Goal: Task Accomplishment & Management: Use online tool/utility

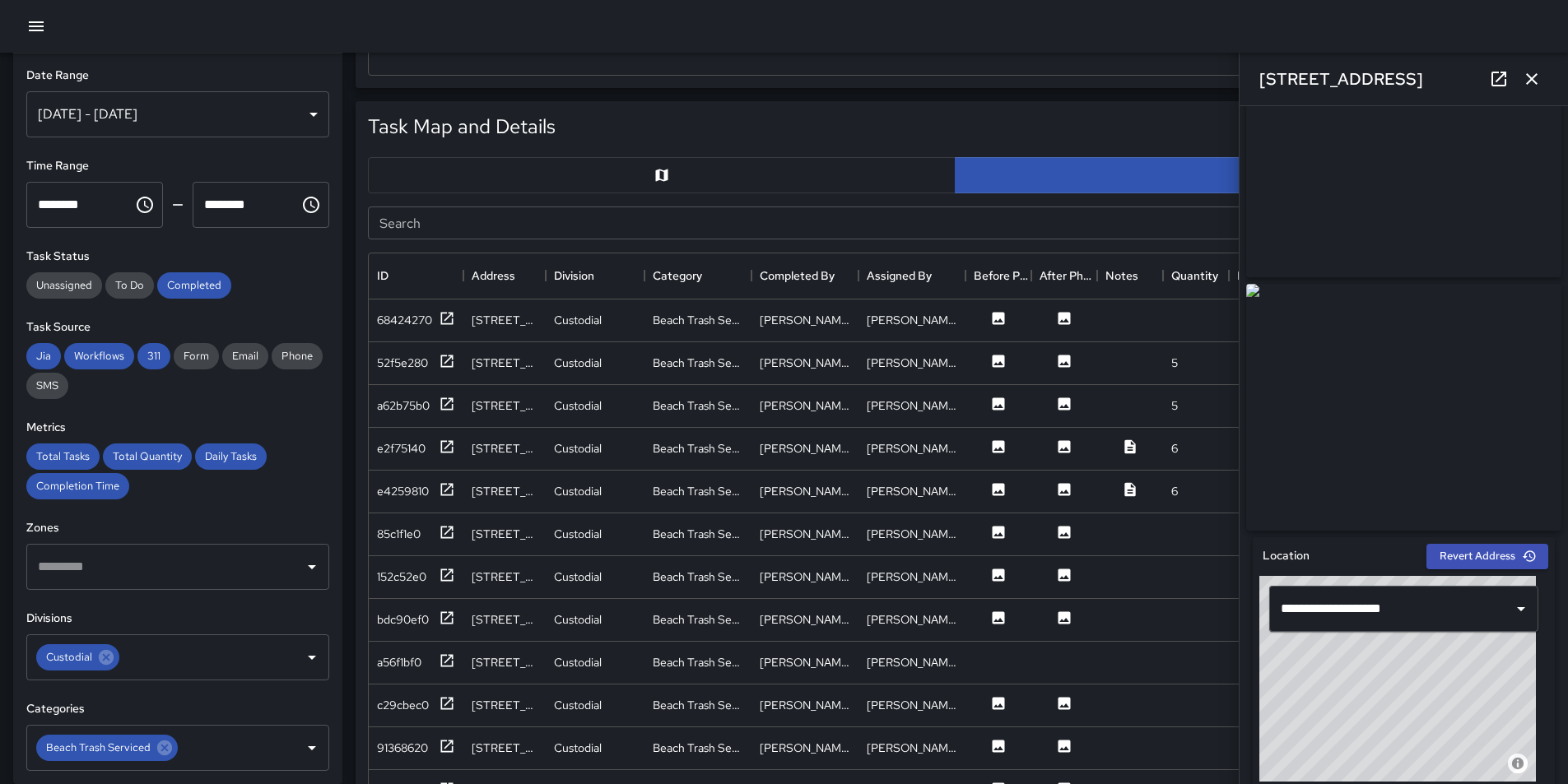
scroll to position [741, 0]
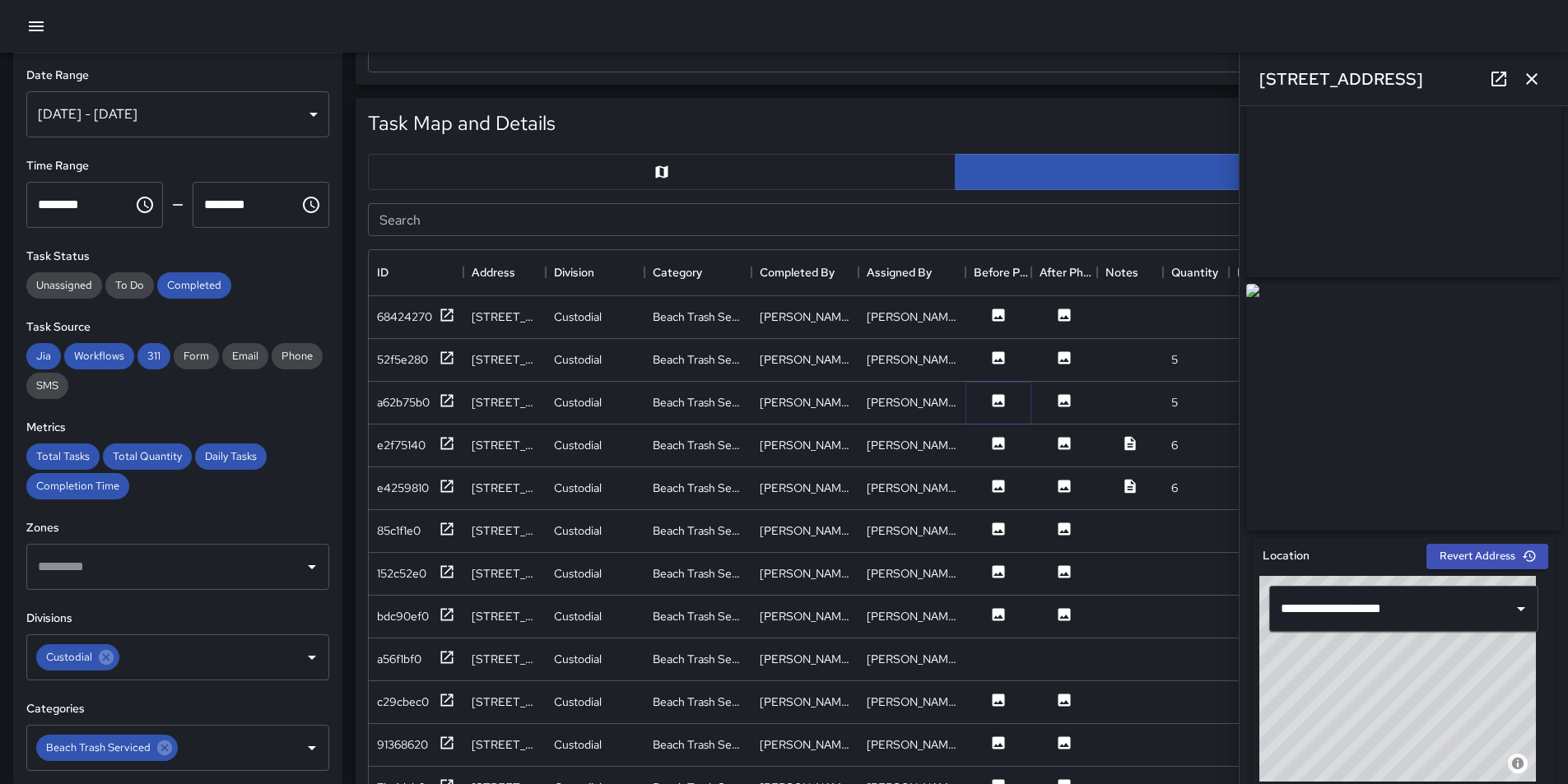
click at [996, 396] on icon at bounding box center [999, 400] width 13 height 13
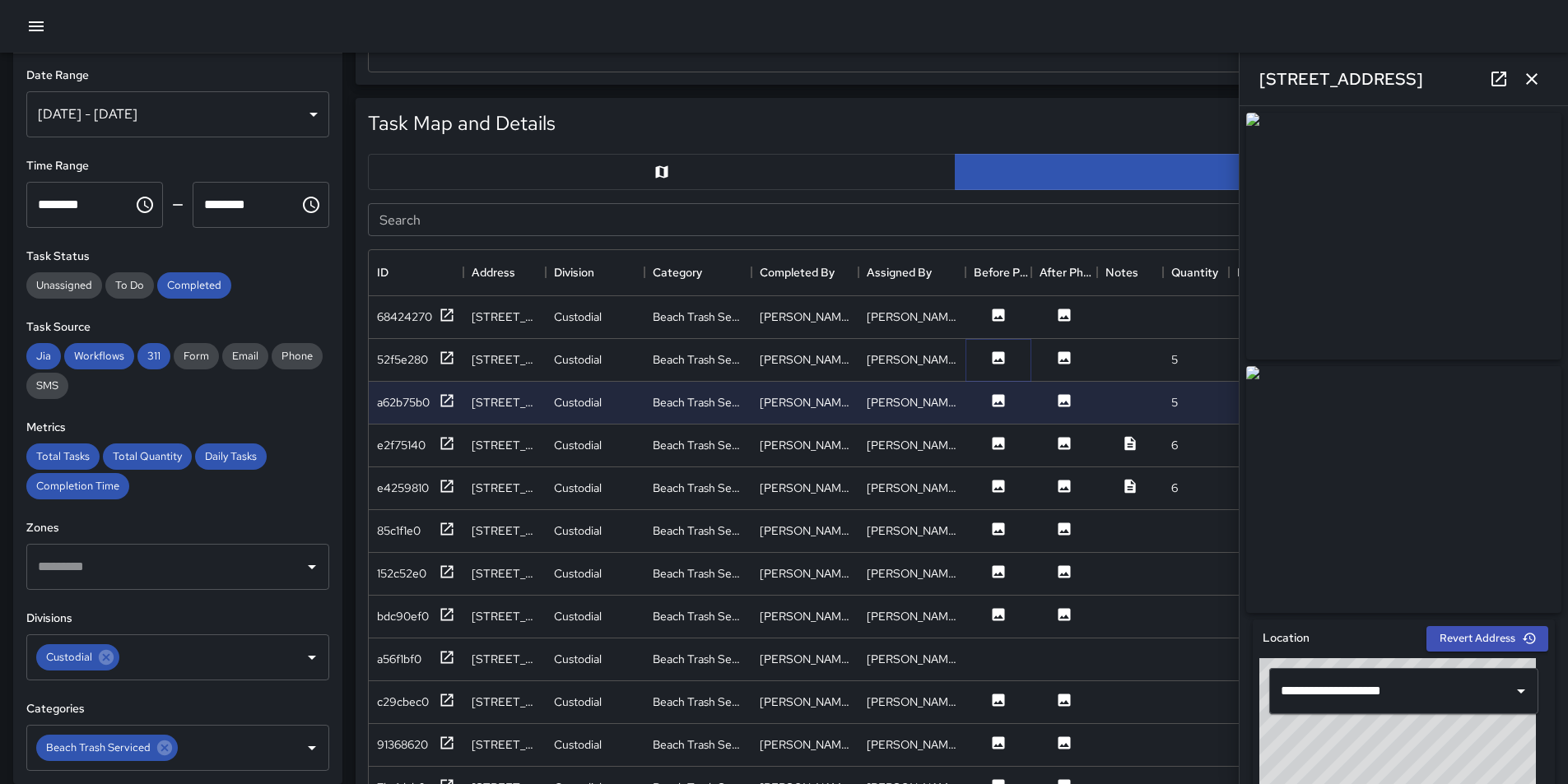
click at [1000, 360] on icon at bounding box center [999, 358] width 17 height 17
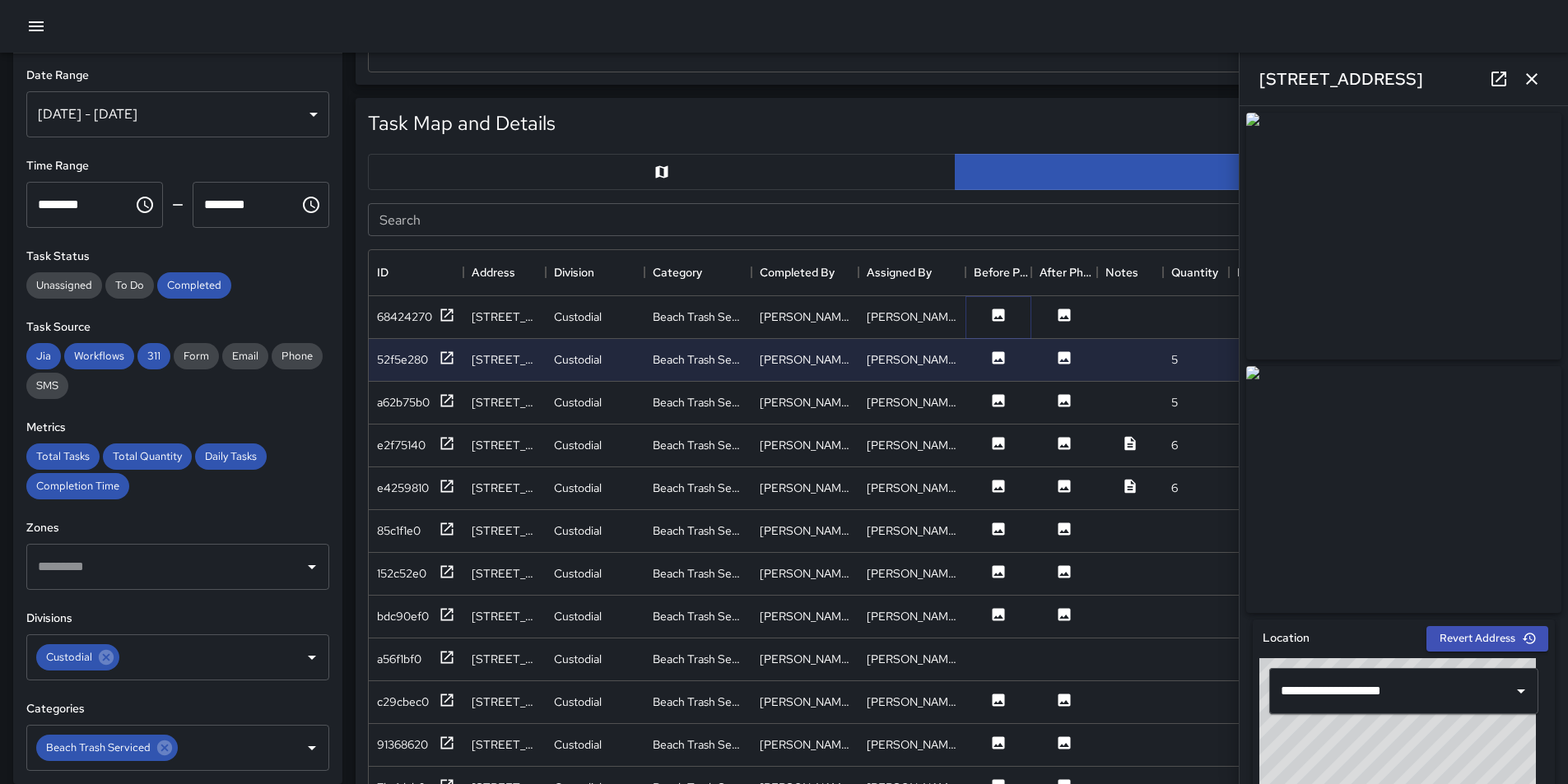
click at [1000, 318] on icon at bounding box center [999, 315] width 17 height 17
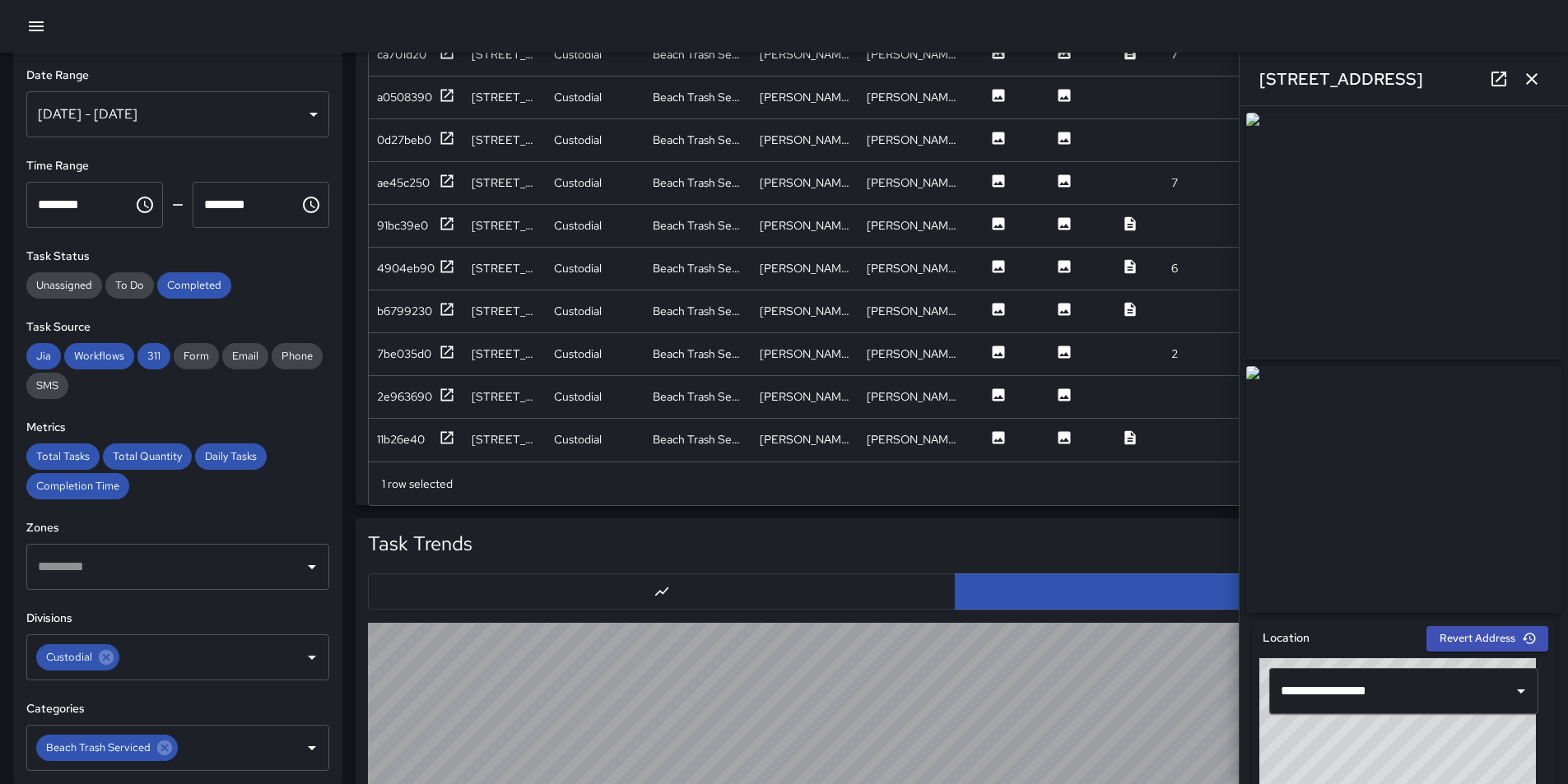
scroll to position [1234, 0]
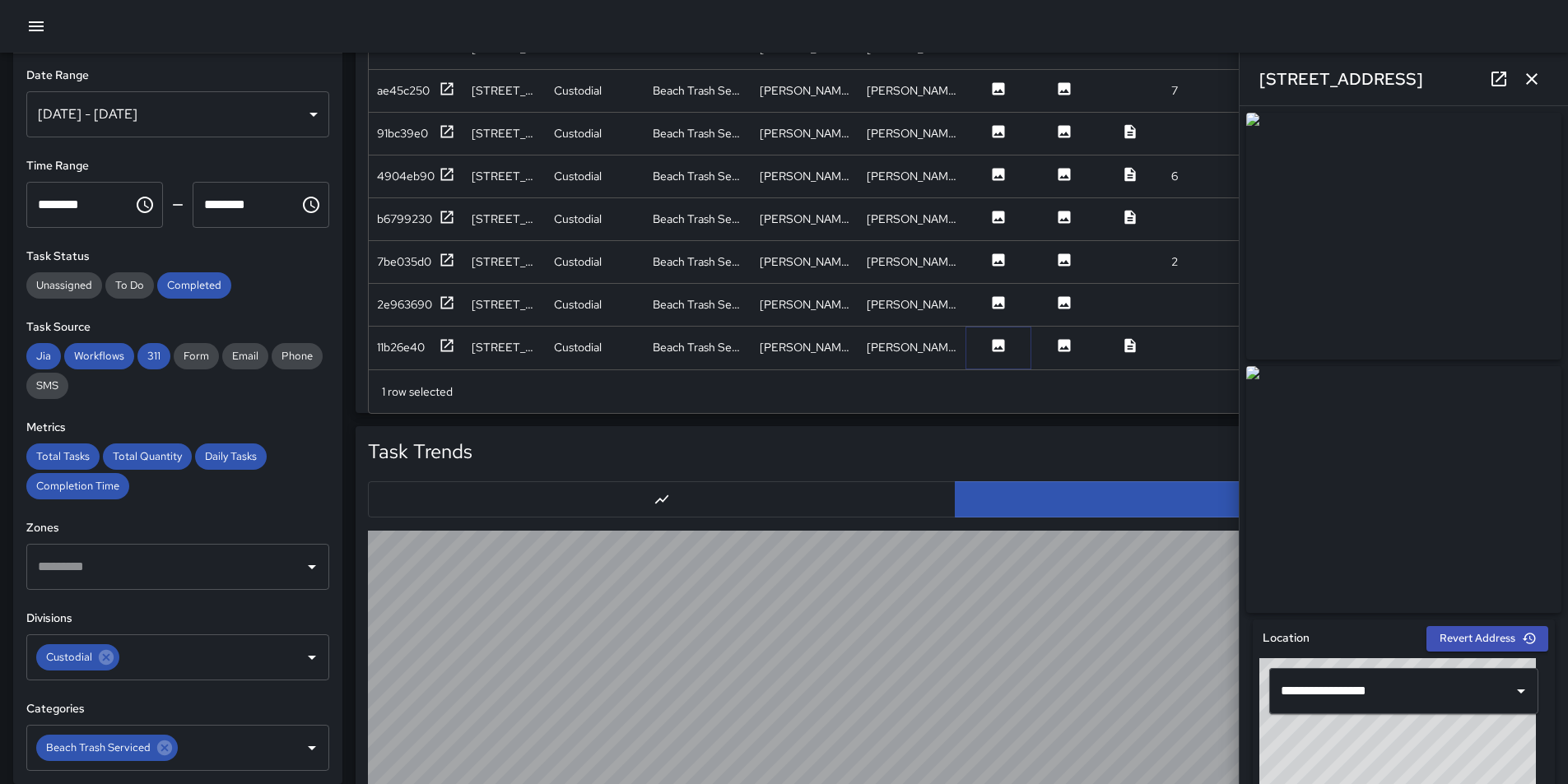
click at [999, 339] on icon at bounding box center [999, 345] width 13 height 13
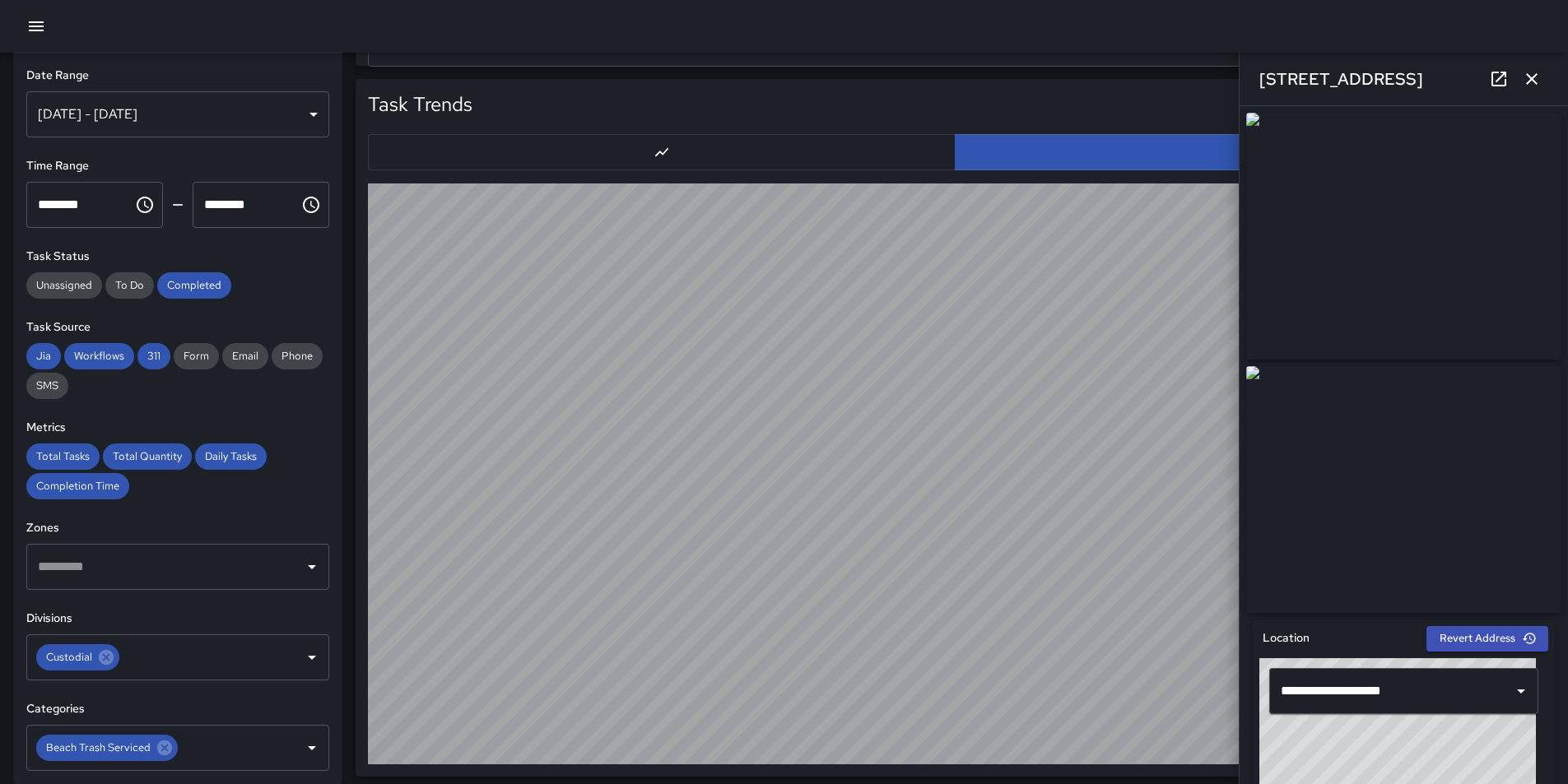
scroll to position [1587, 0]
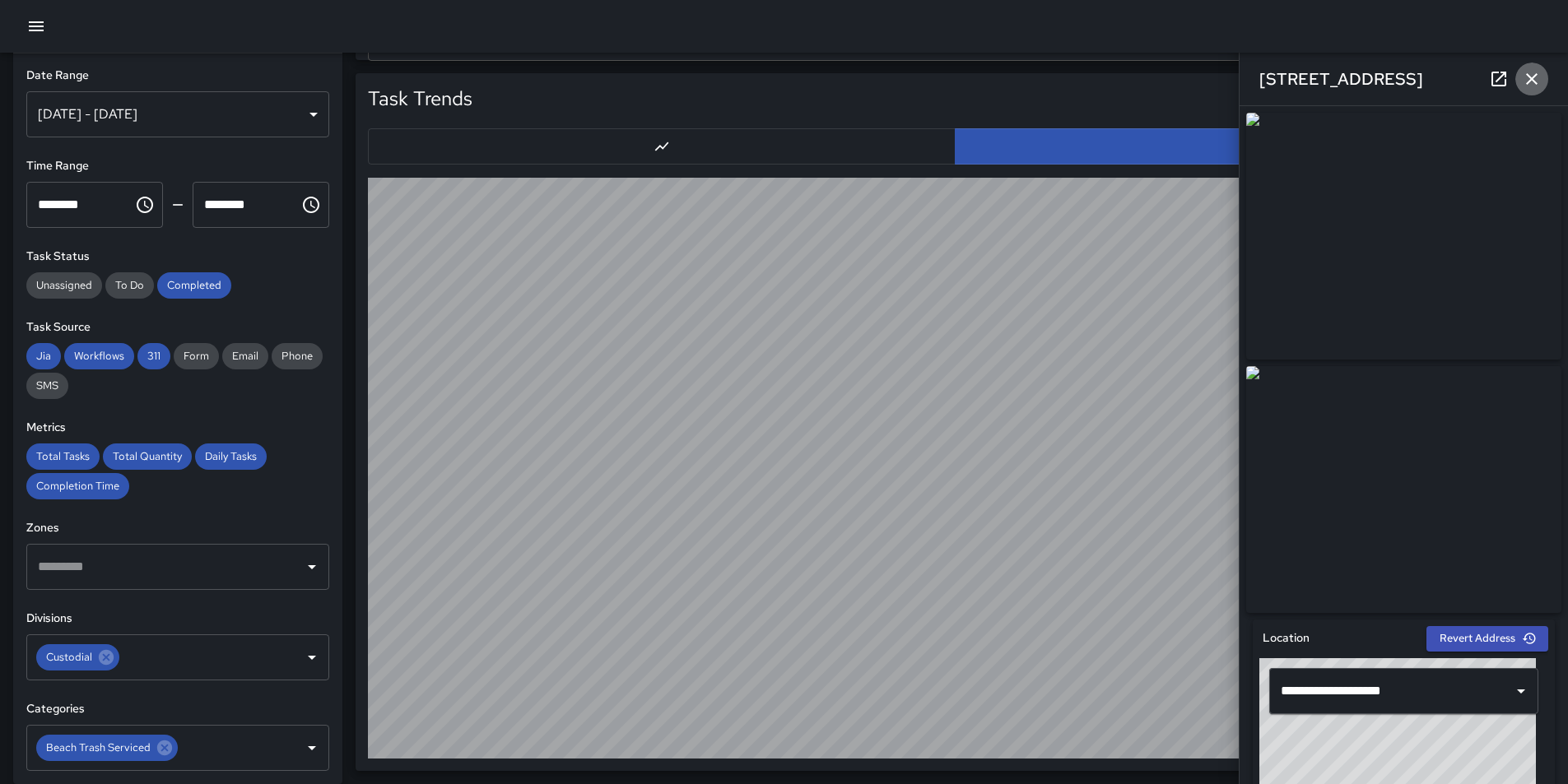
click at [1530, 77] on icon "button" at bounding box center [1532, 79] width 12 height 12
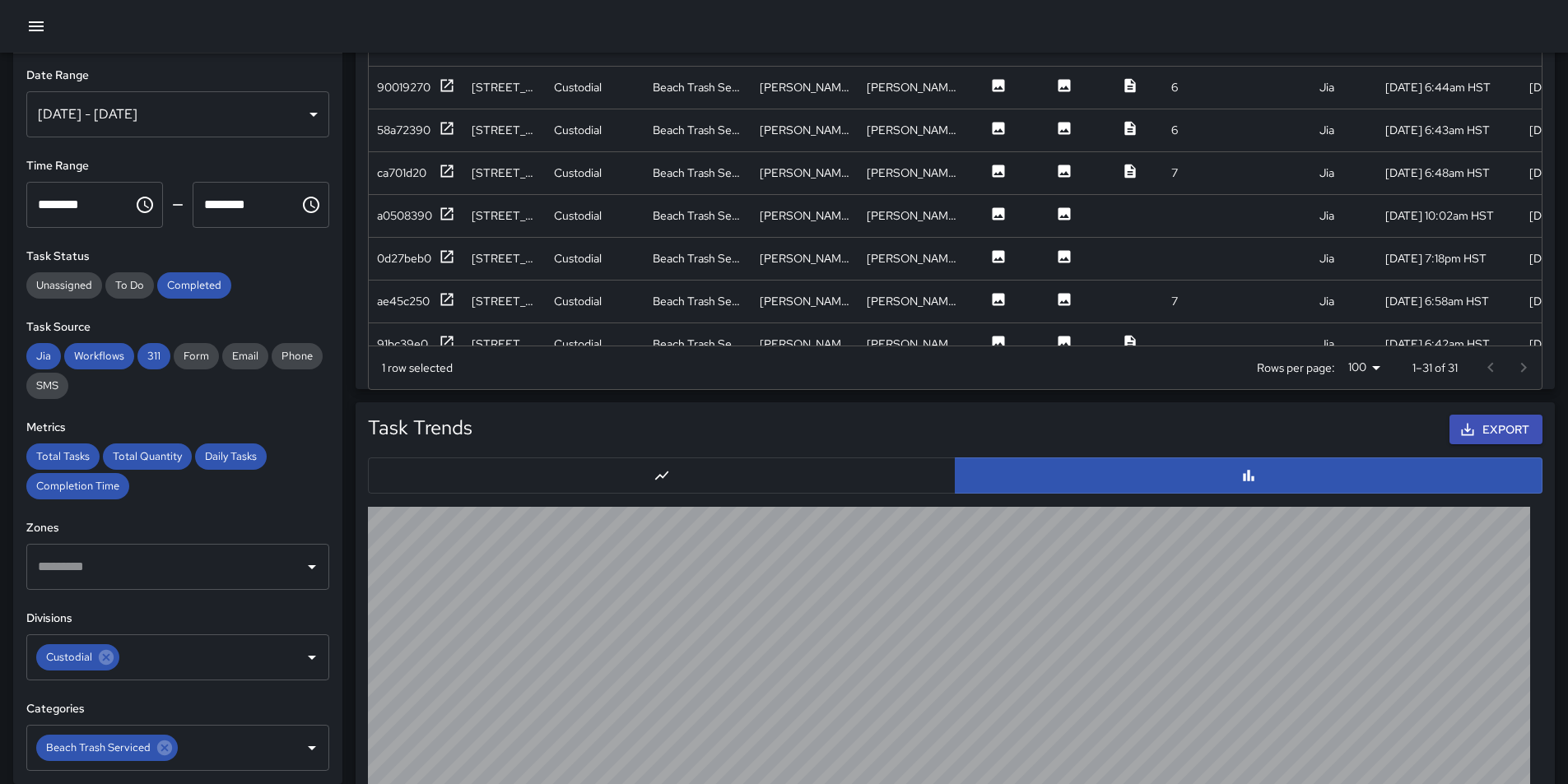
scroll to position [771, 0]
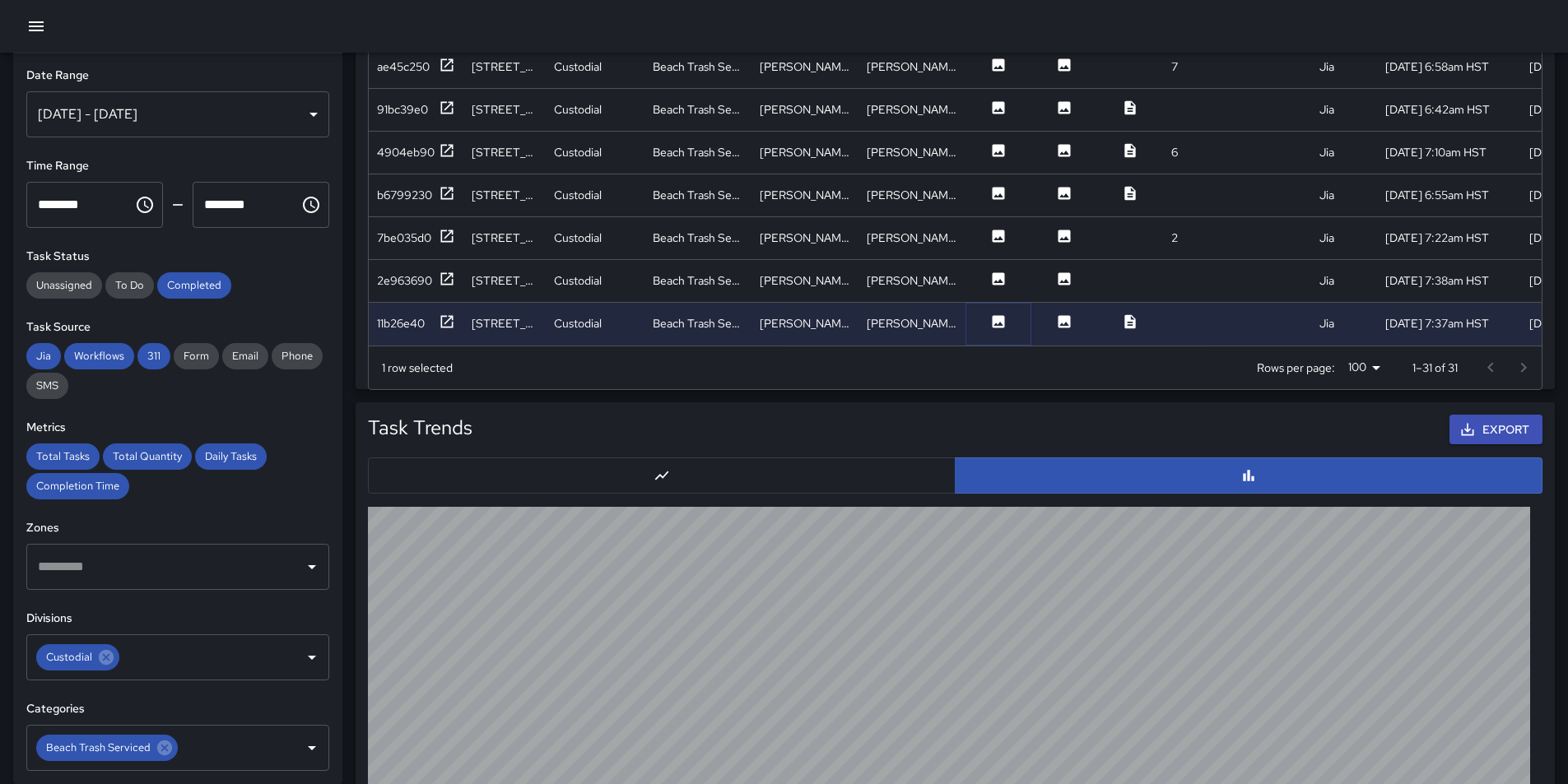
click at [999, 316] on icon at bounding box center [999, 321] width 13 height 13
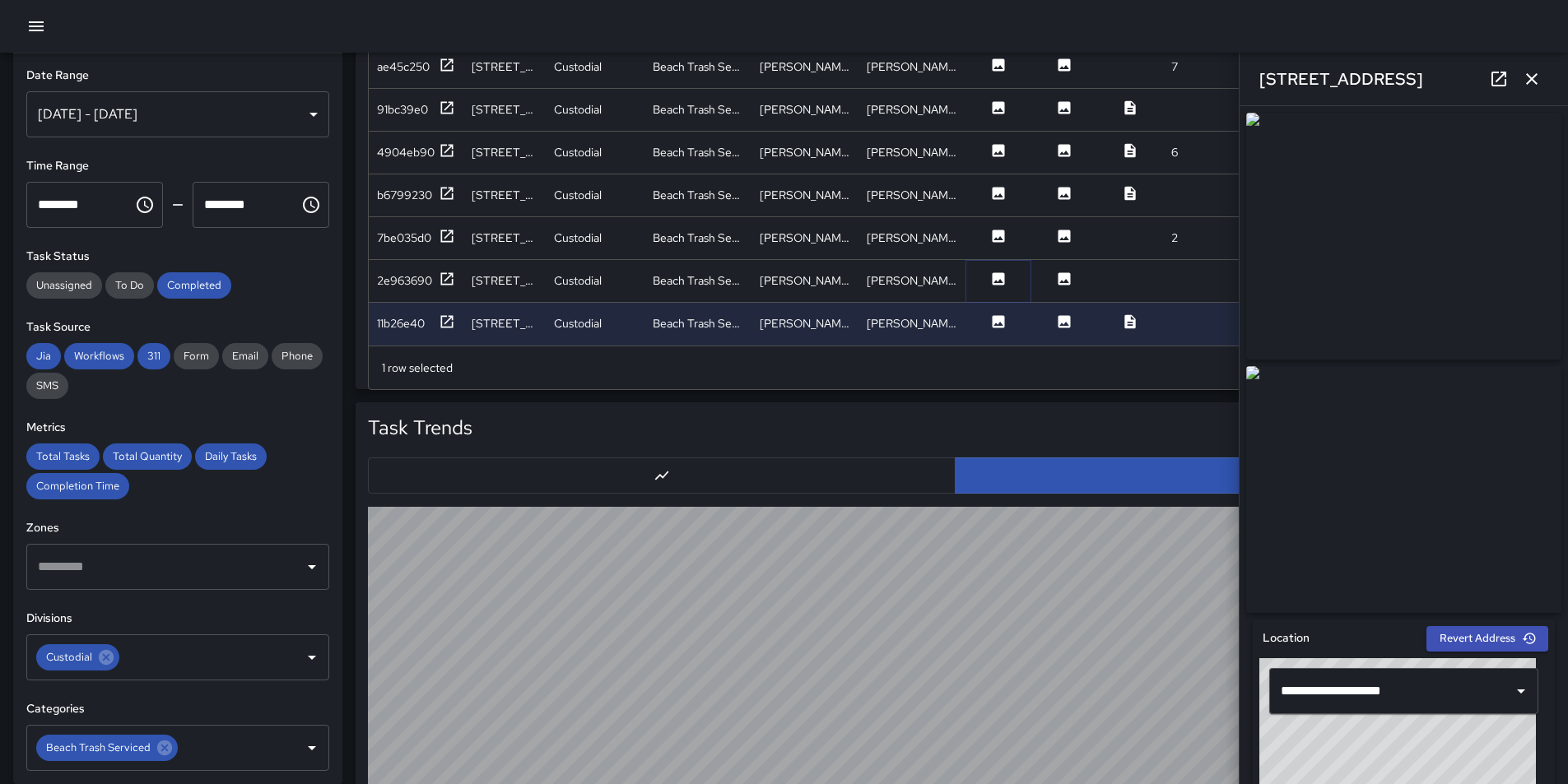
click at [998, 272] on icon at bounding box center [999, 278] width 13 height 13
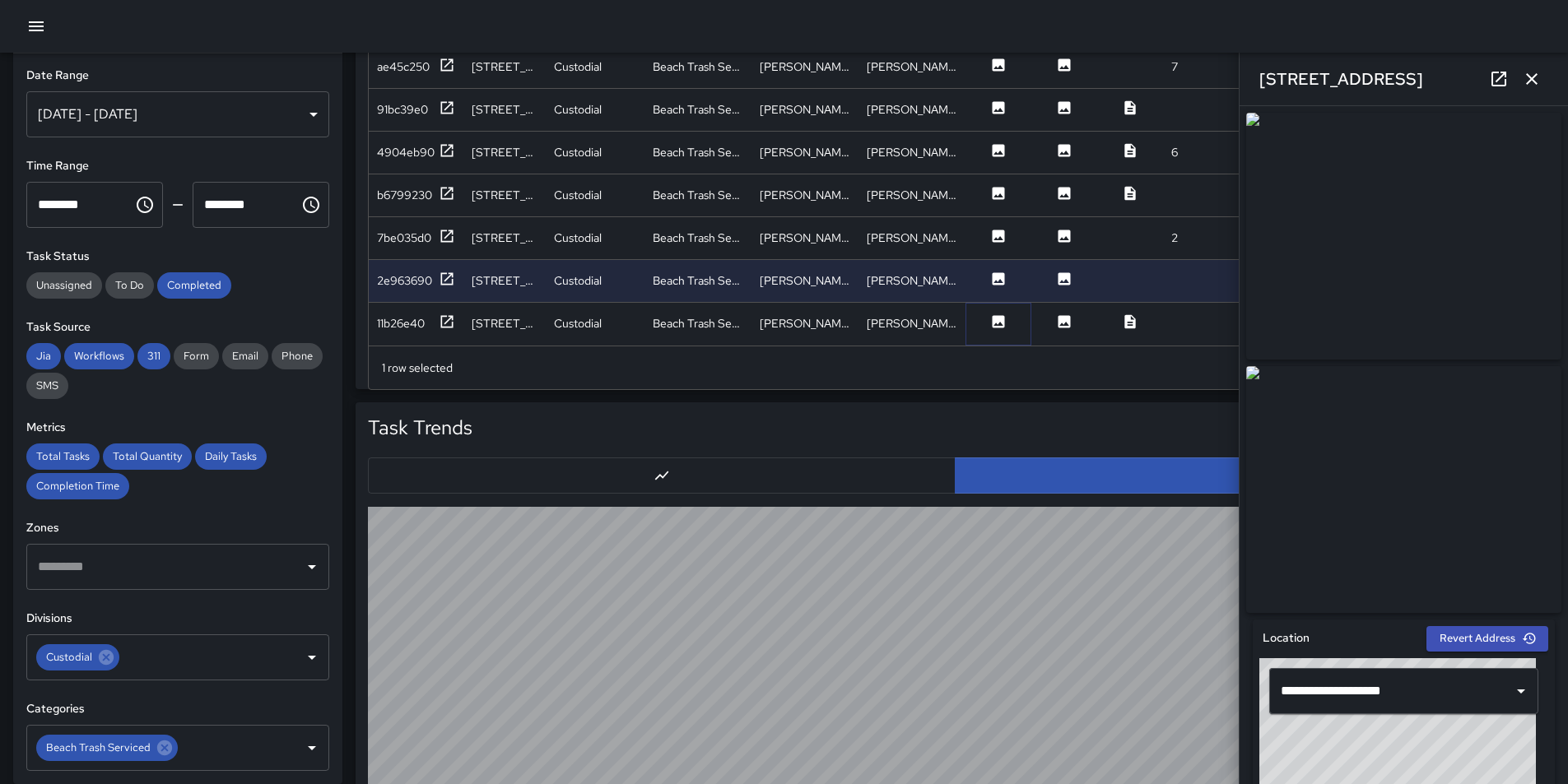
click at [1006, 314] on icon at bounding box center [999, 321] width 17 height 17
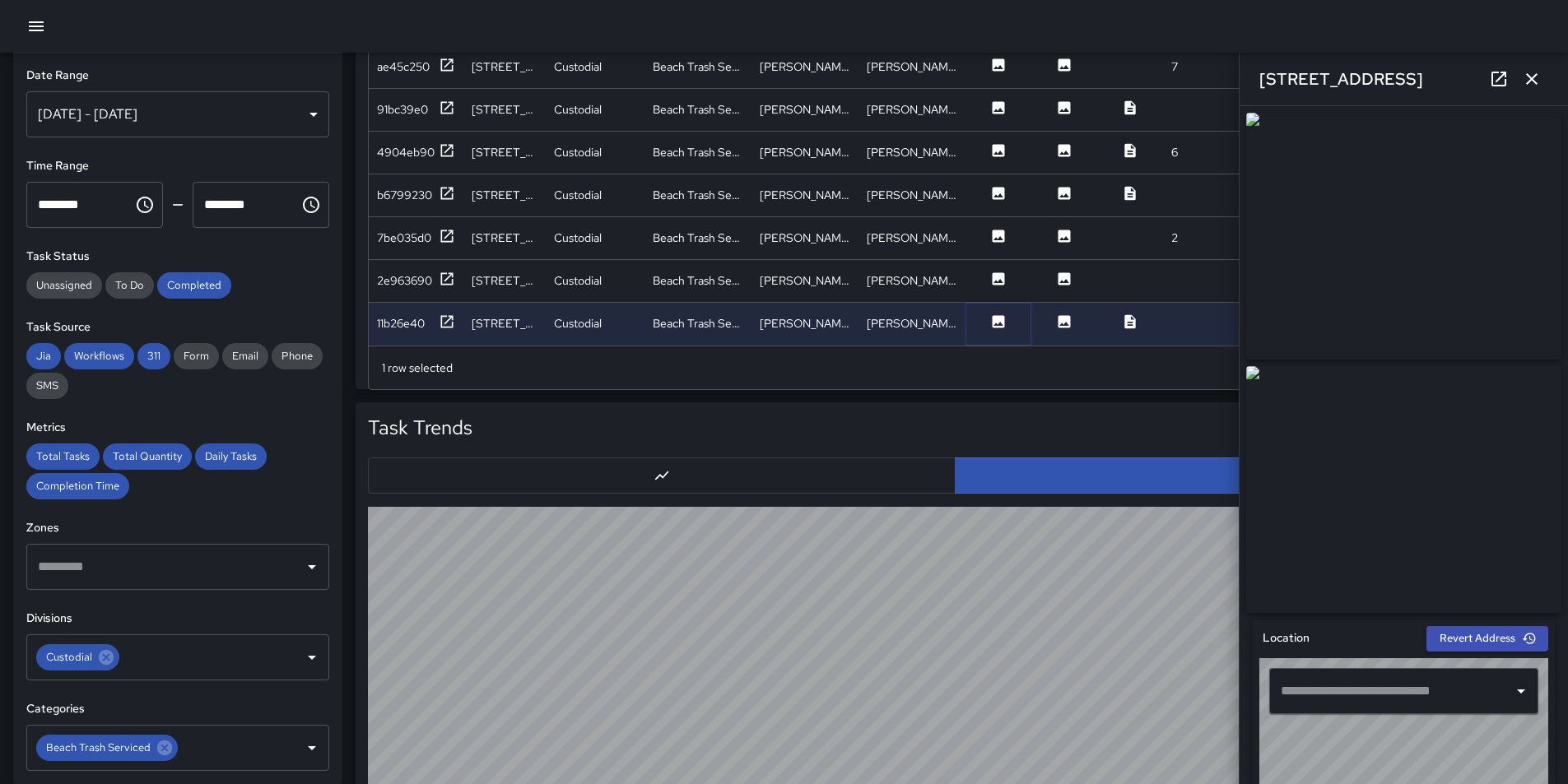
type input "**********"
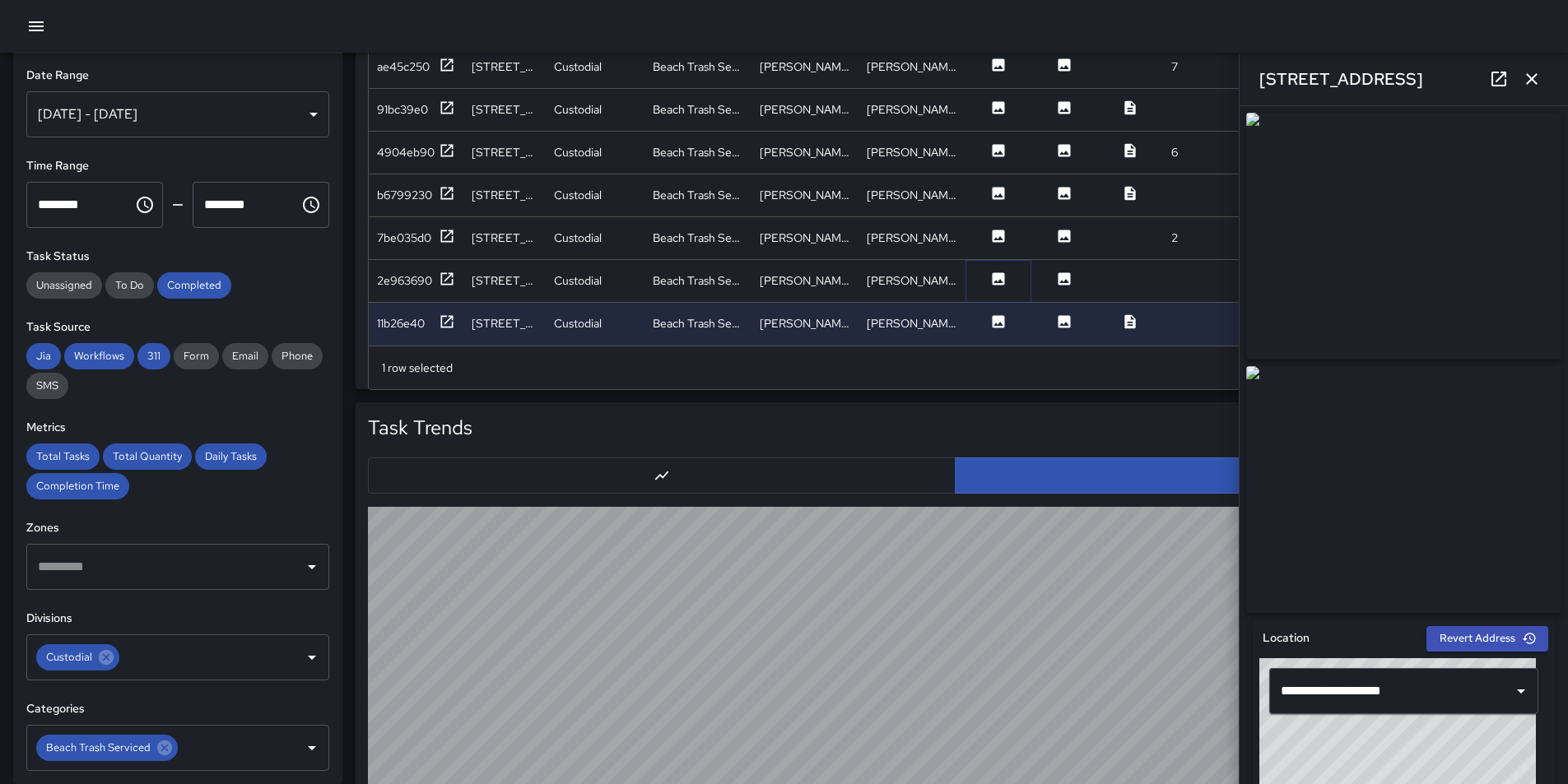
click at [1003, 272] on icon at bounding box center [999, 278] width 13 height 13
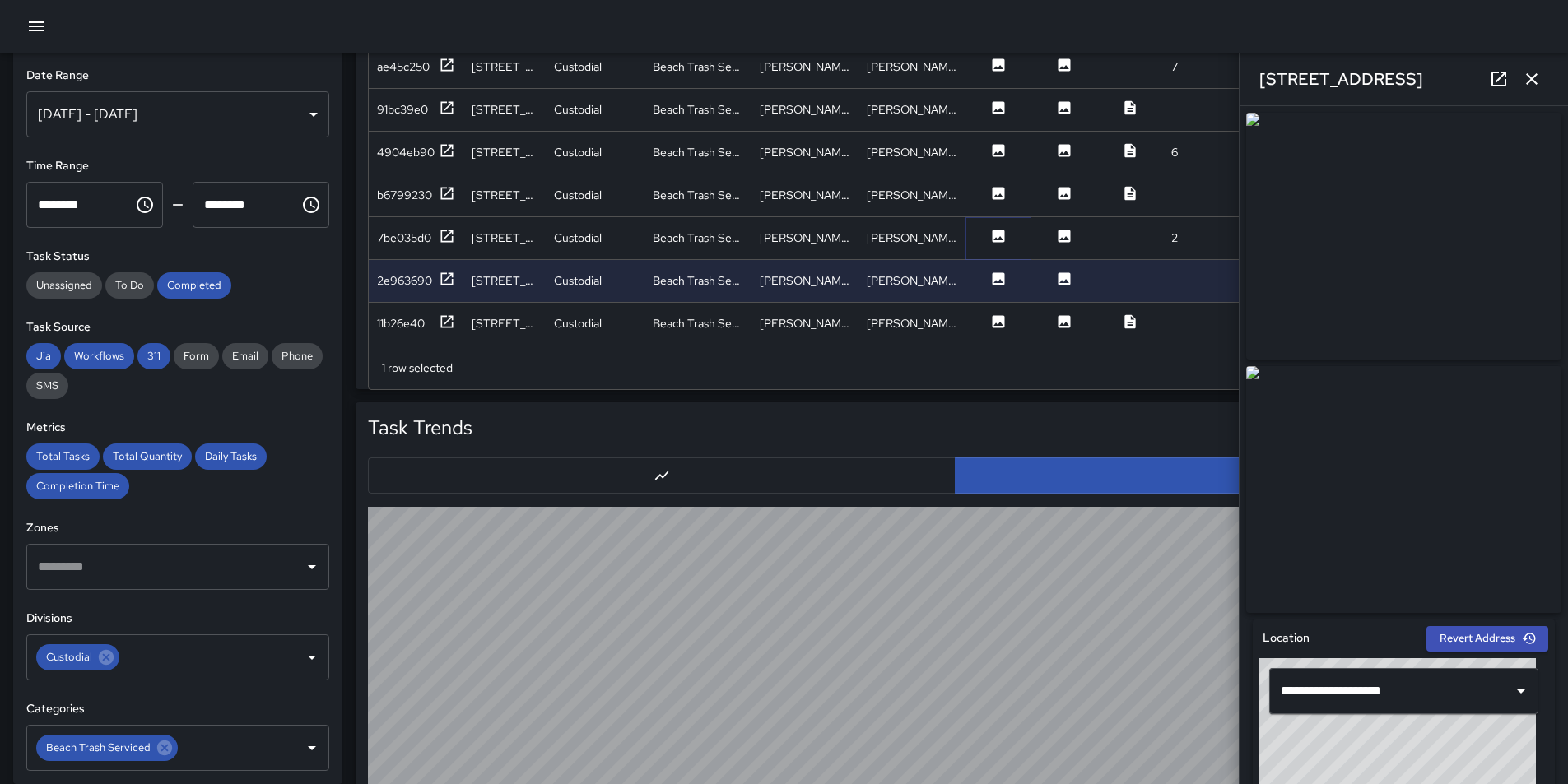
click at [1002, 230] on icon at bounding box center [999, 236] width 13 height 13
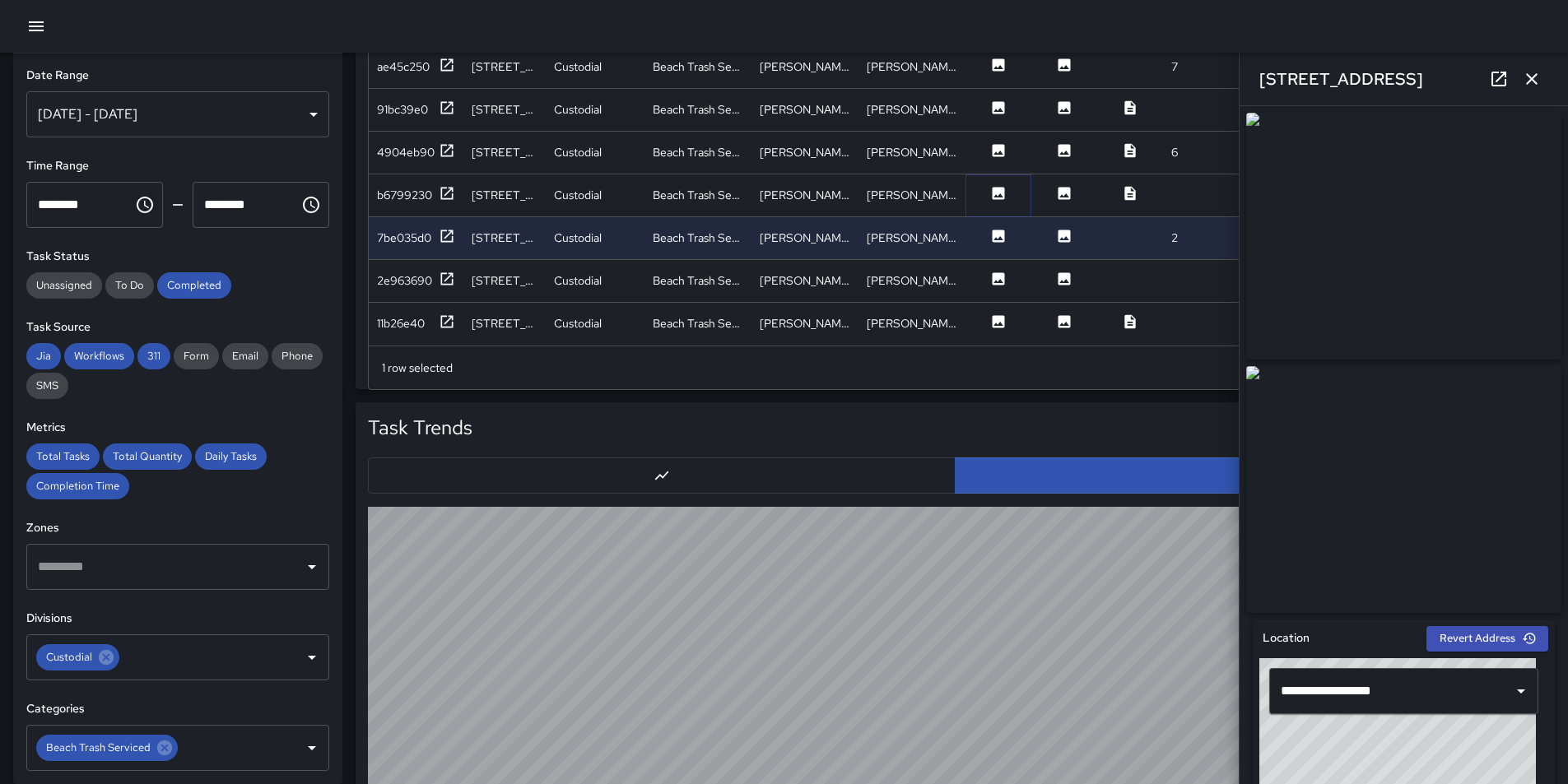
click at [997, 186] on icon at bounding box center [999, 192] width 13 height 13
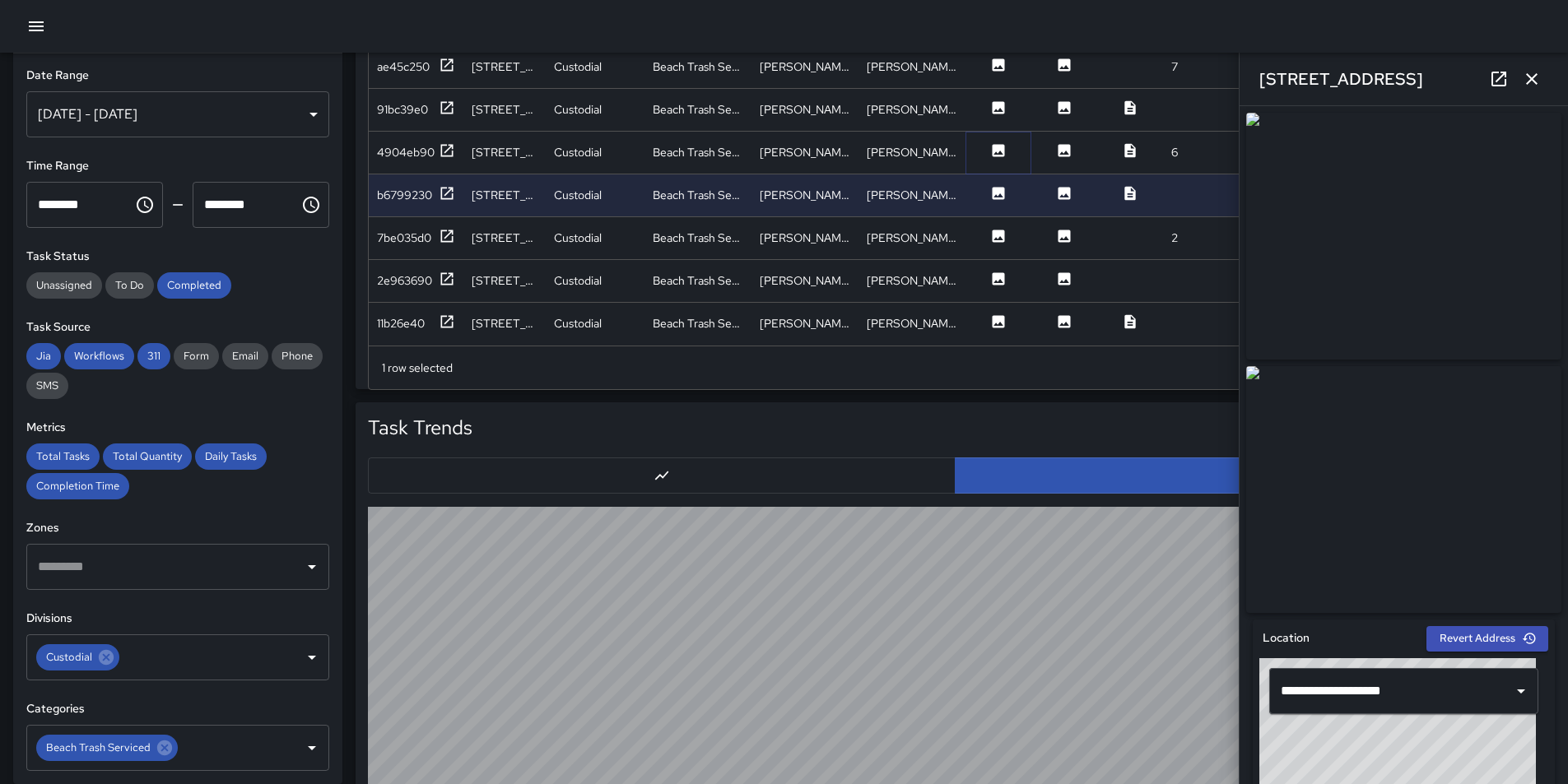
click at [999, 144] on icon at bounding box center [999, 150] width 13 height 13
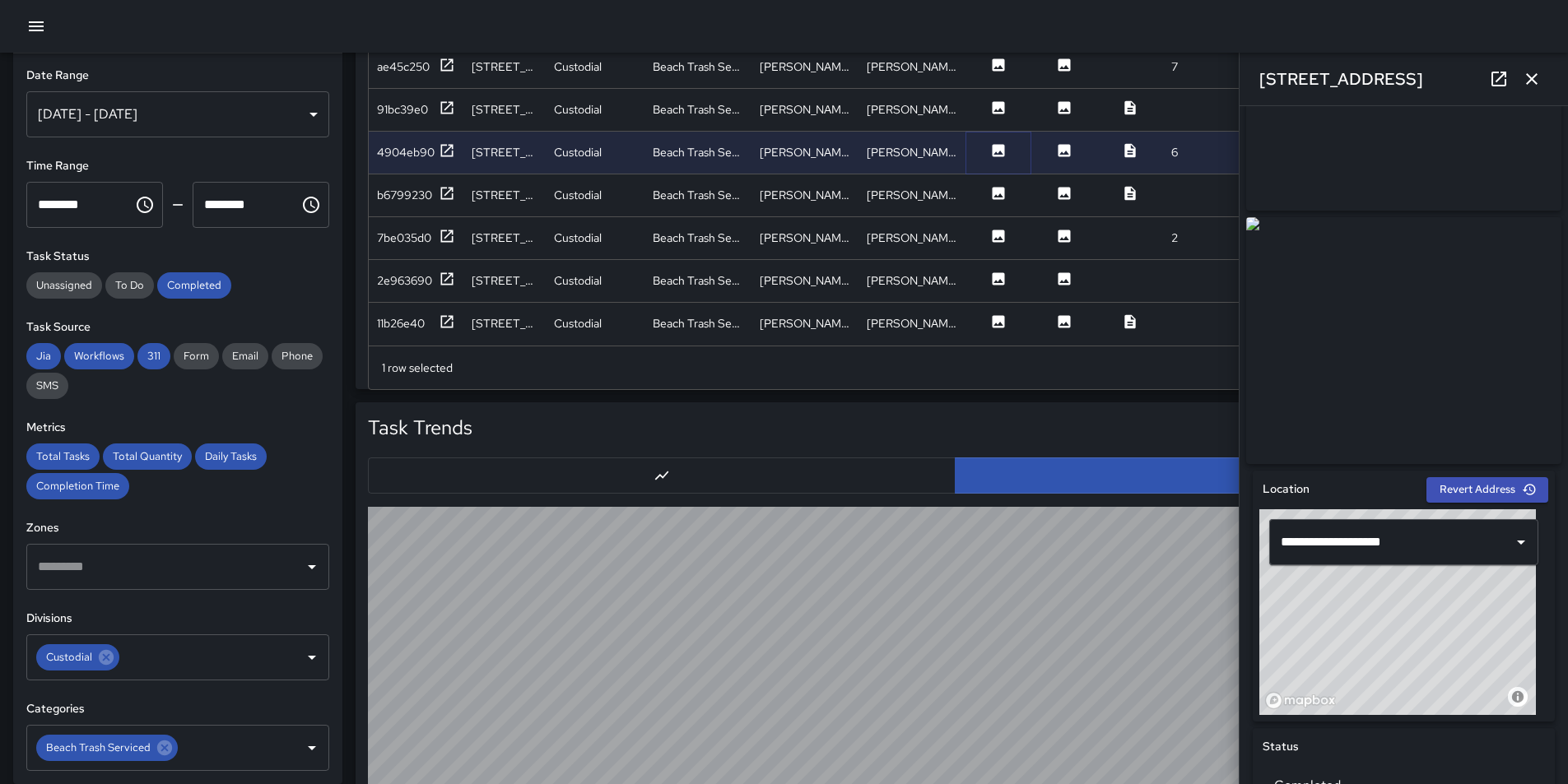
scroll to position [165, 0]
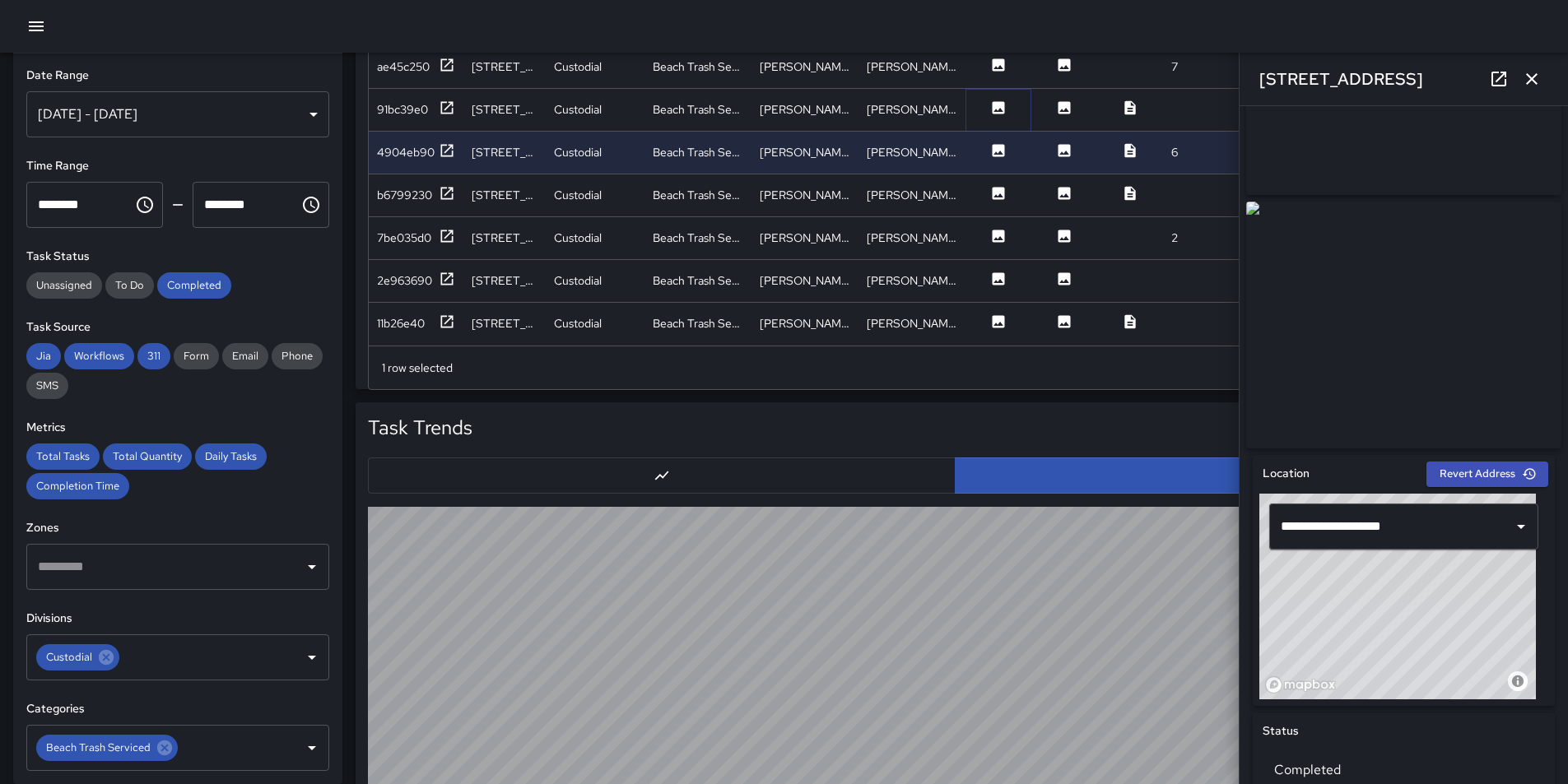
click at [998, 102] on icon at bounding box center [999, 107] width 13 height 13
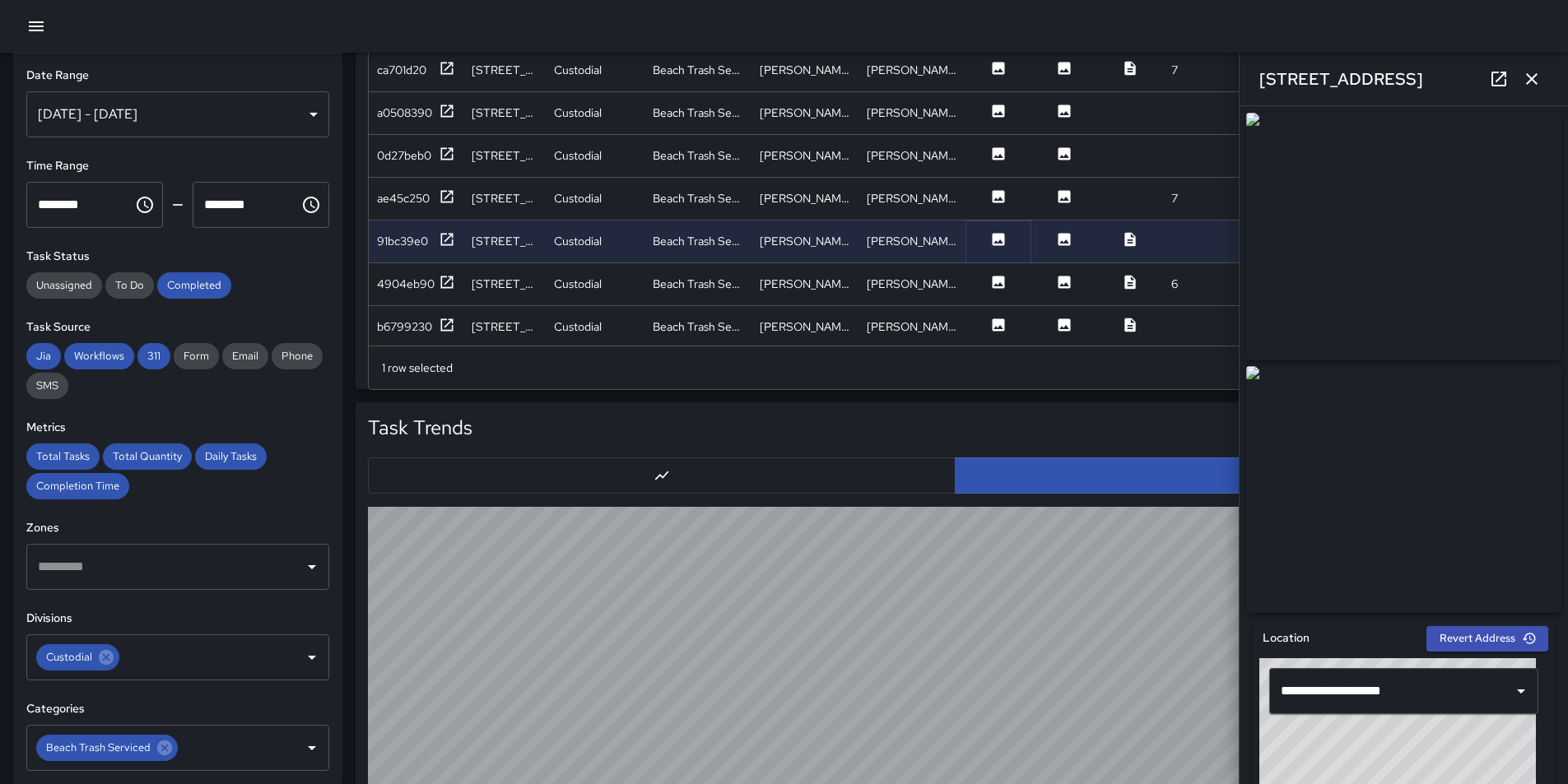
scroll to position [607, 0]
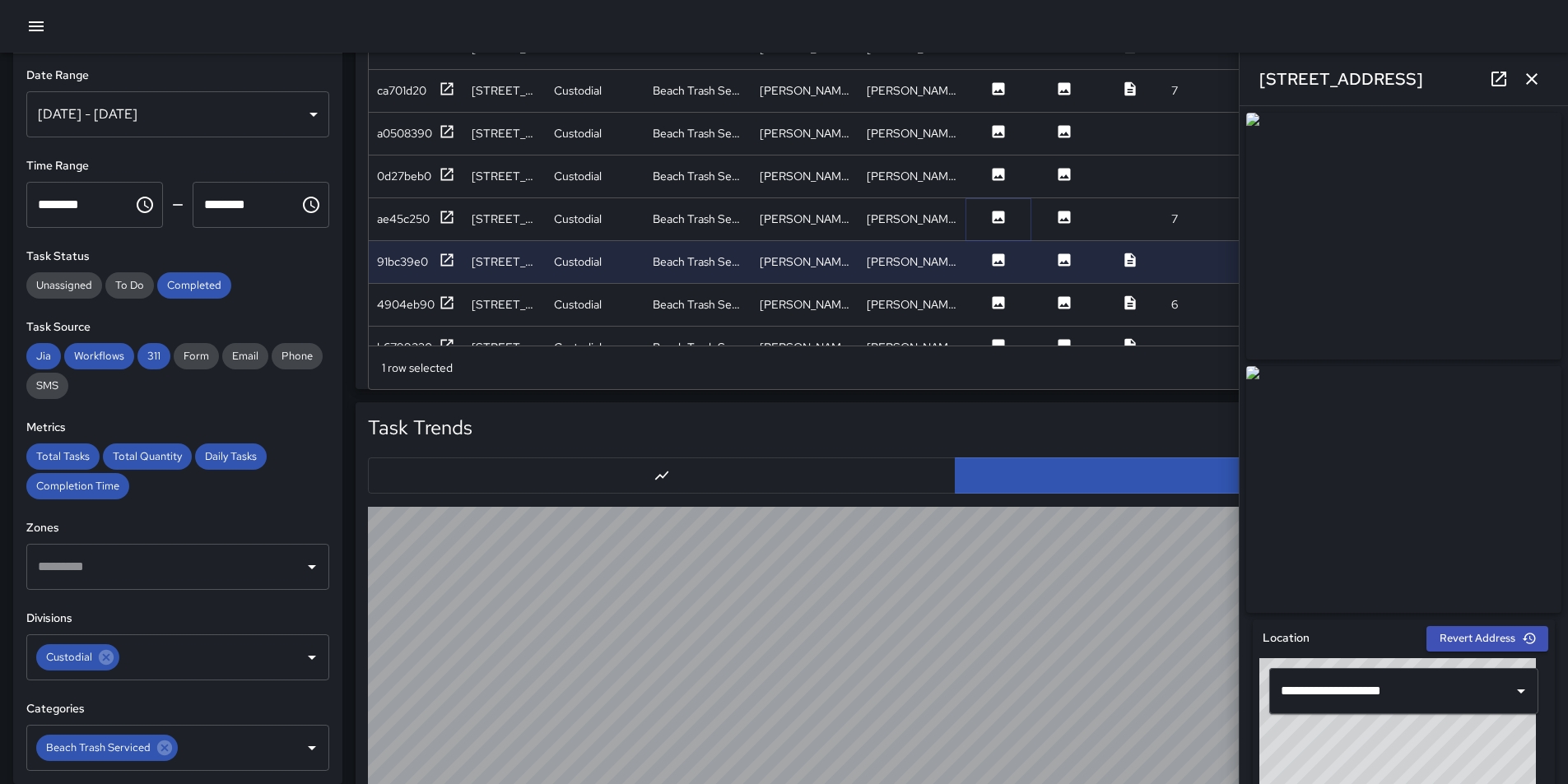
click at [1002, 219] on icon at bounding box center [999, 217] width 13 height 13
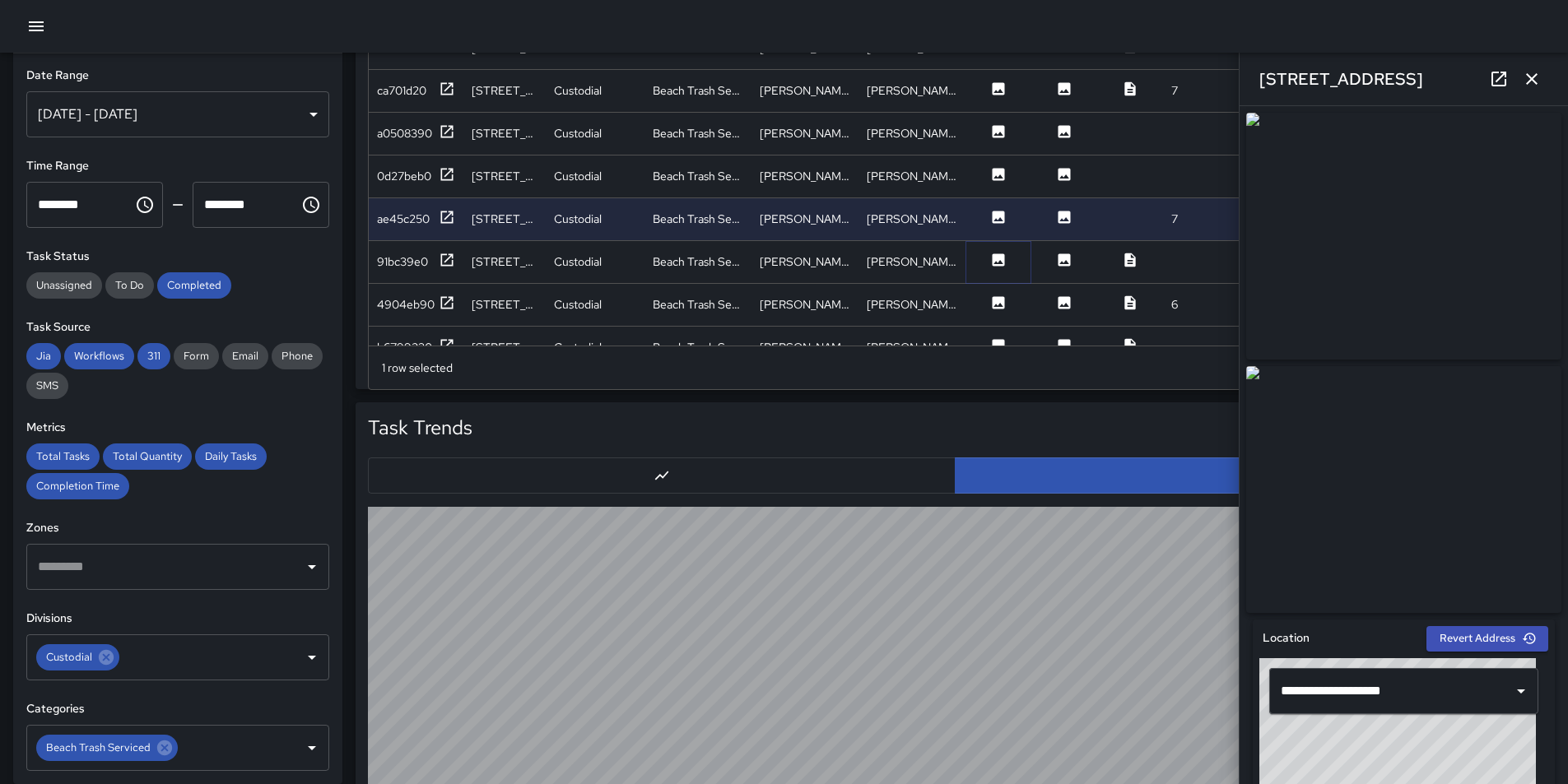
click at [996, 256] on icon at bounding box center [999, 259] width 13 height 13
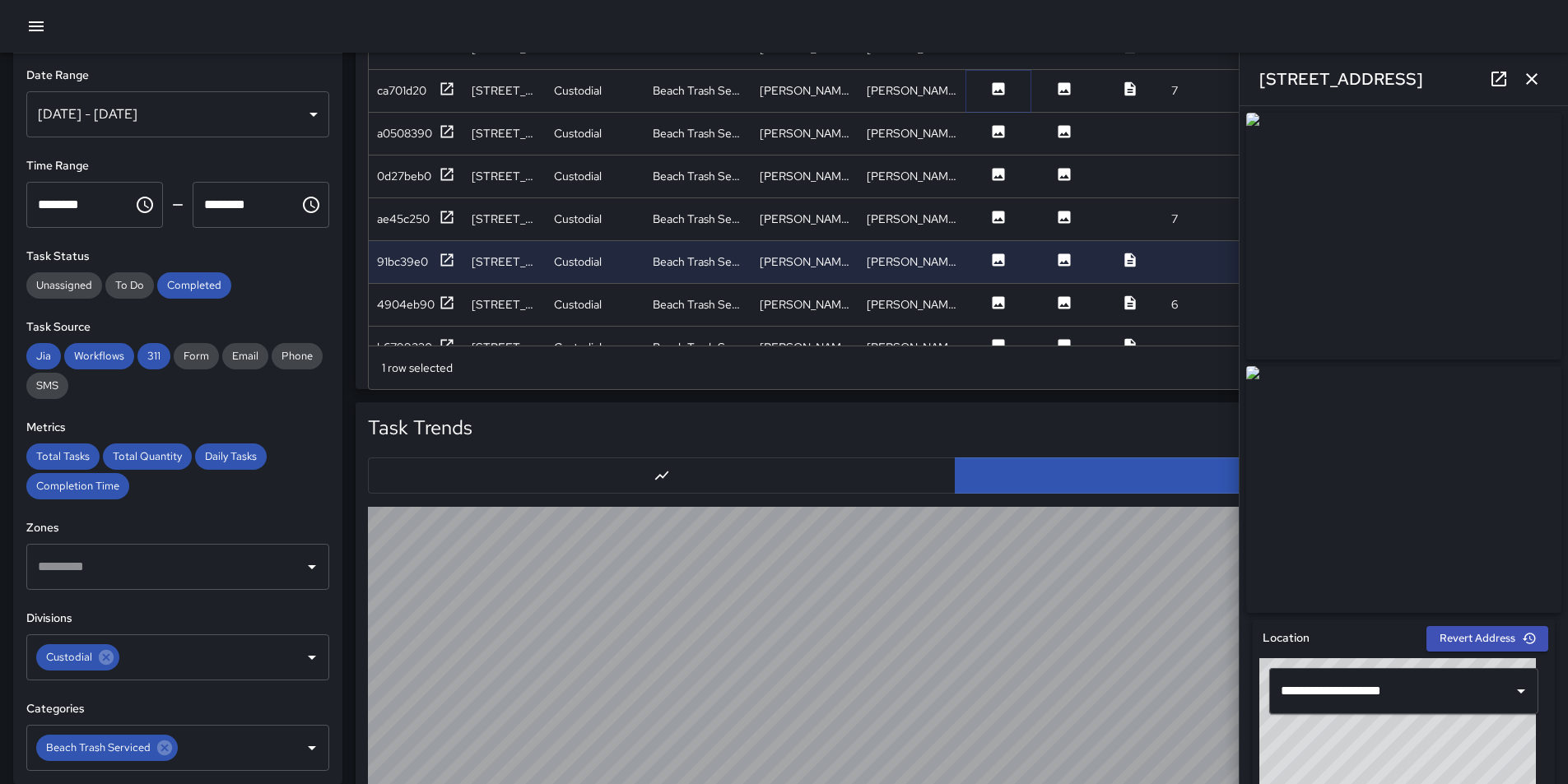
click at [1004, 96] on icon at bounding box center [999, 89] width 17 height 17
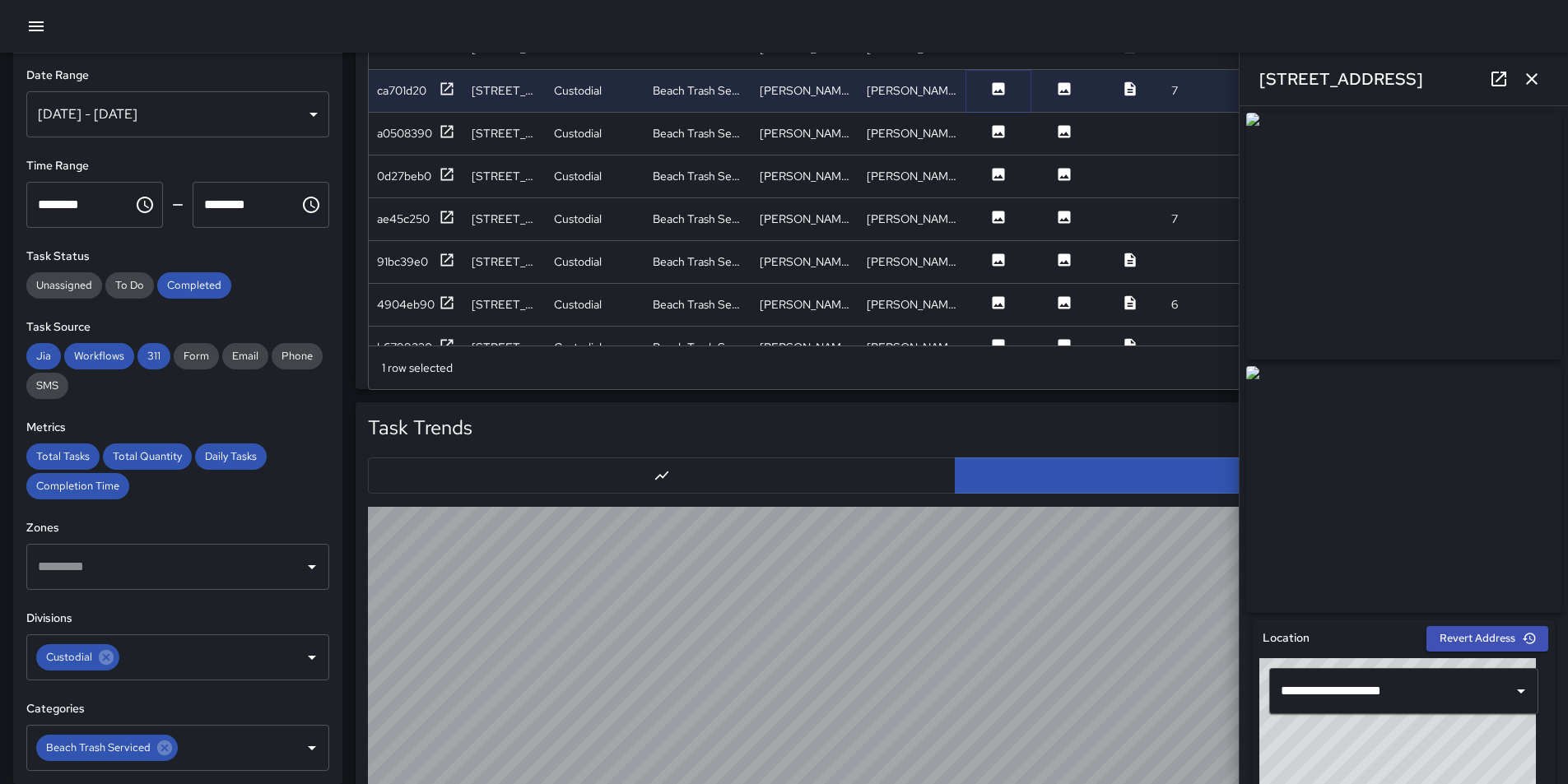
scroll to position [443, 0]
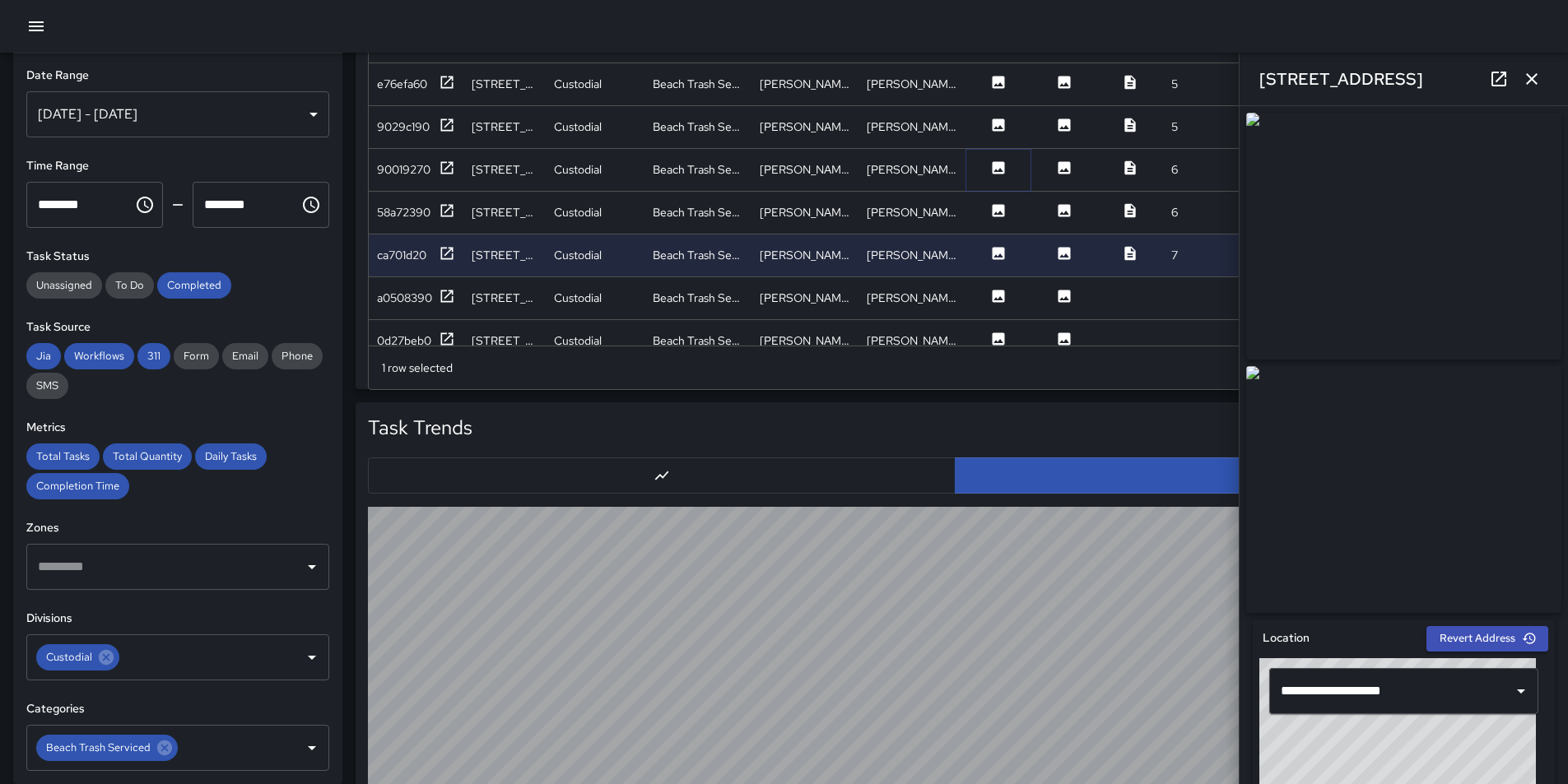
click at [997, 167] on icon at bounding box center [999, 168] width 13 height 13
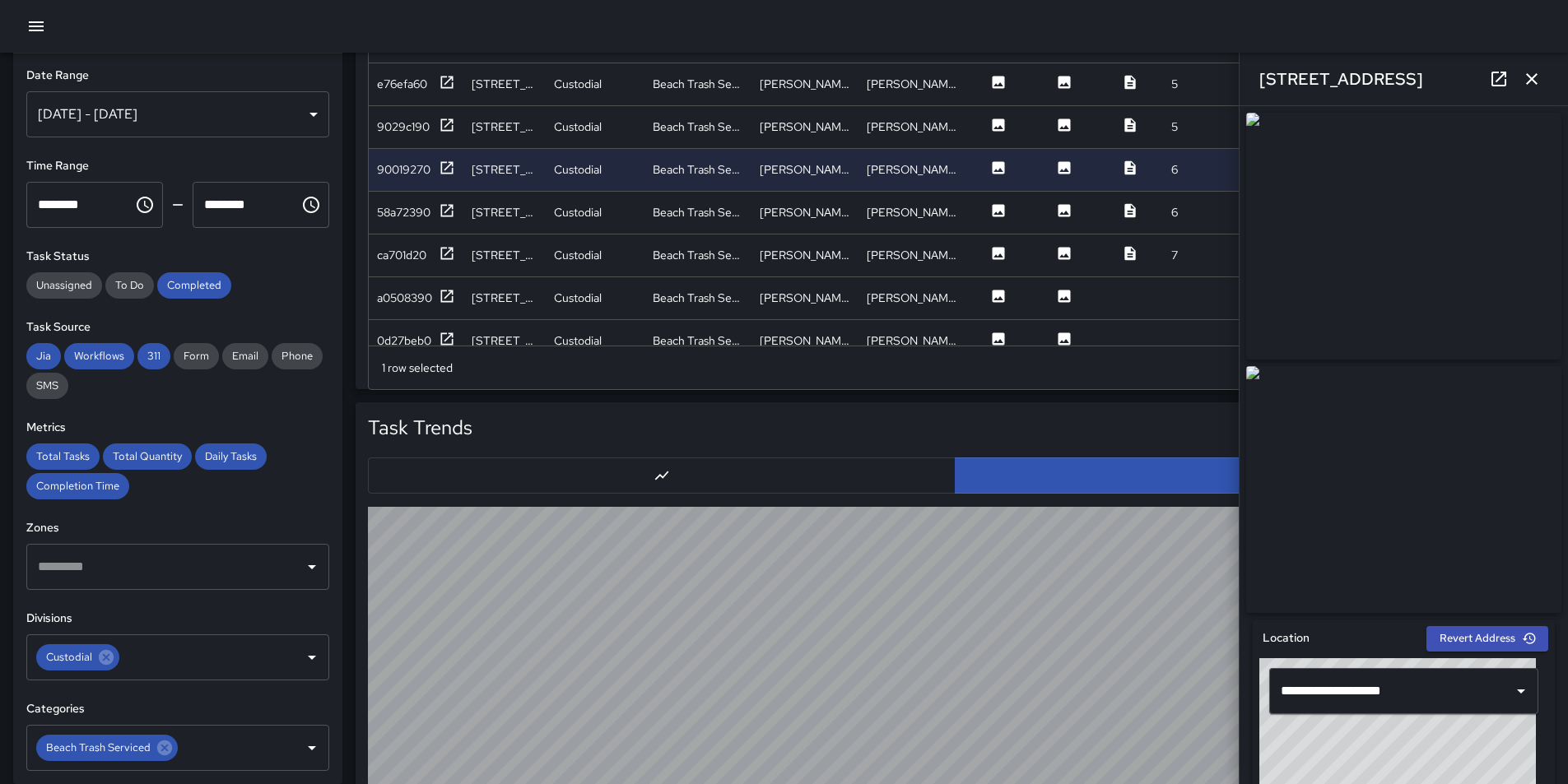
click at [1528, 77] on icon "button" at bounding box center [1531, 79] width 20 height 20
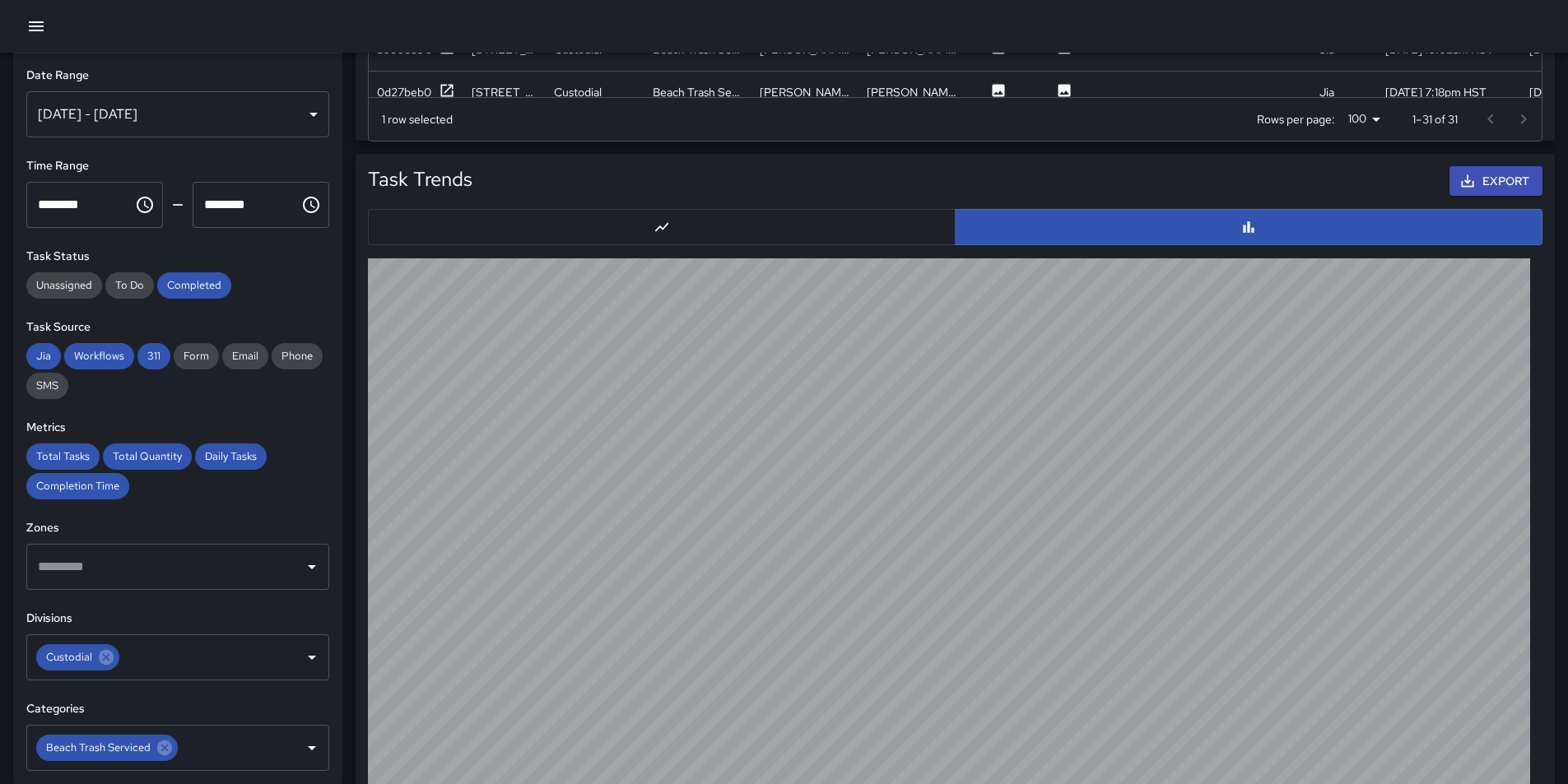
scroll to position [1587, 0]
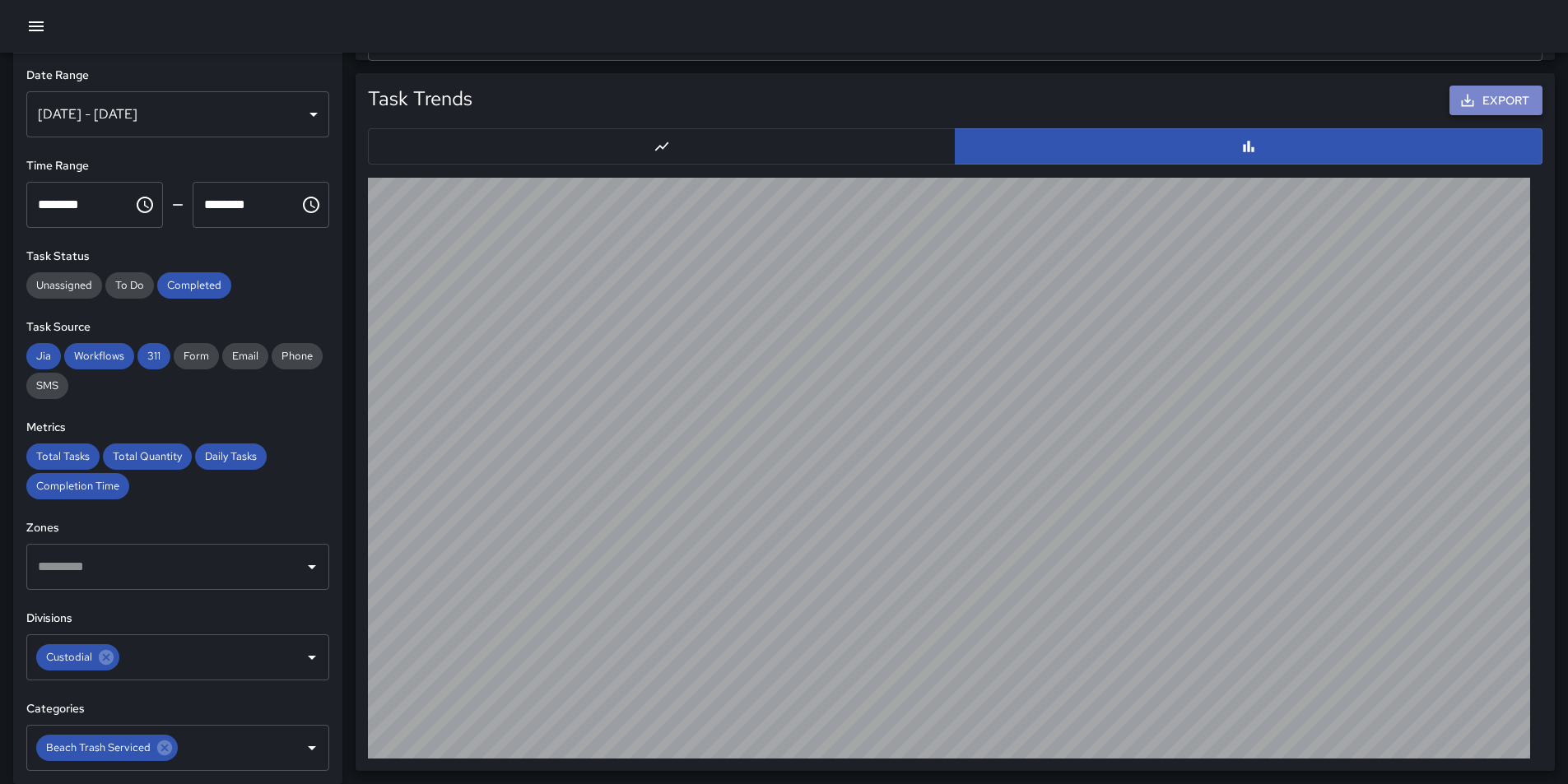
click at [1499, 95] on button "Export" at bounding box center [1496, 101] width 93 height 31
